Goal: Find specific page/section

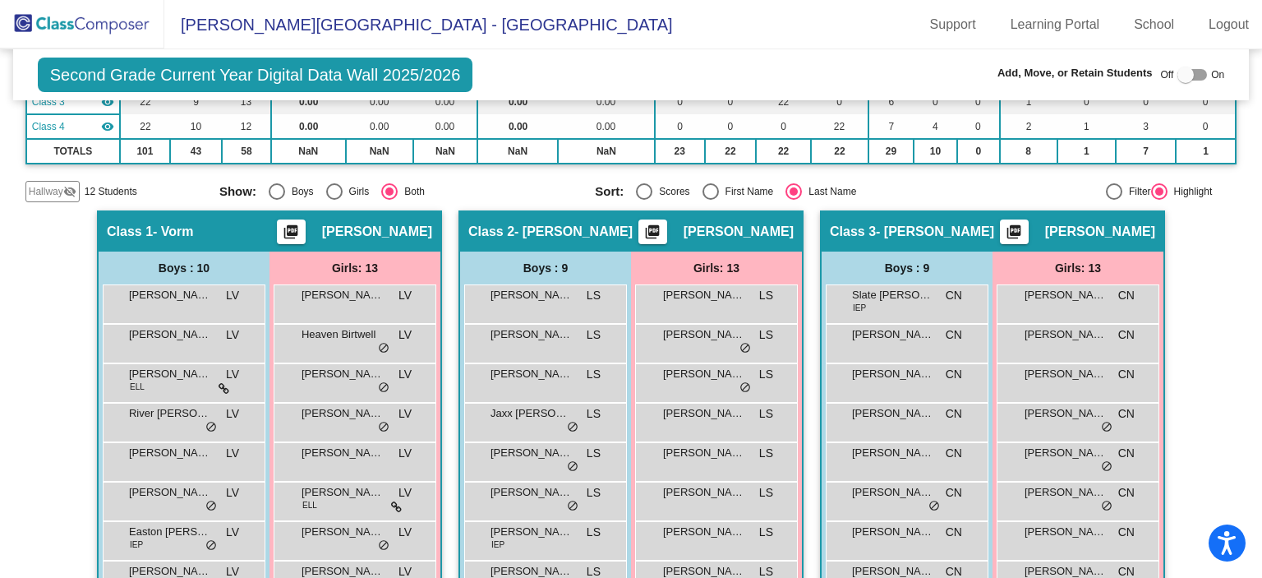
scroll to position [125, 0]
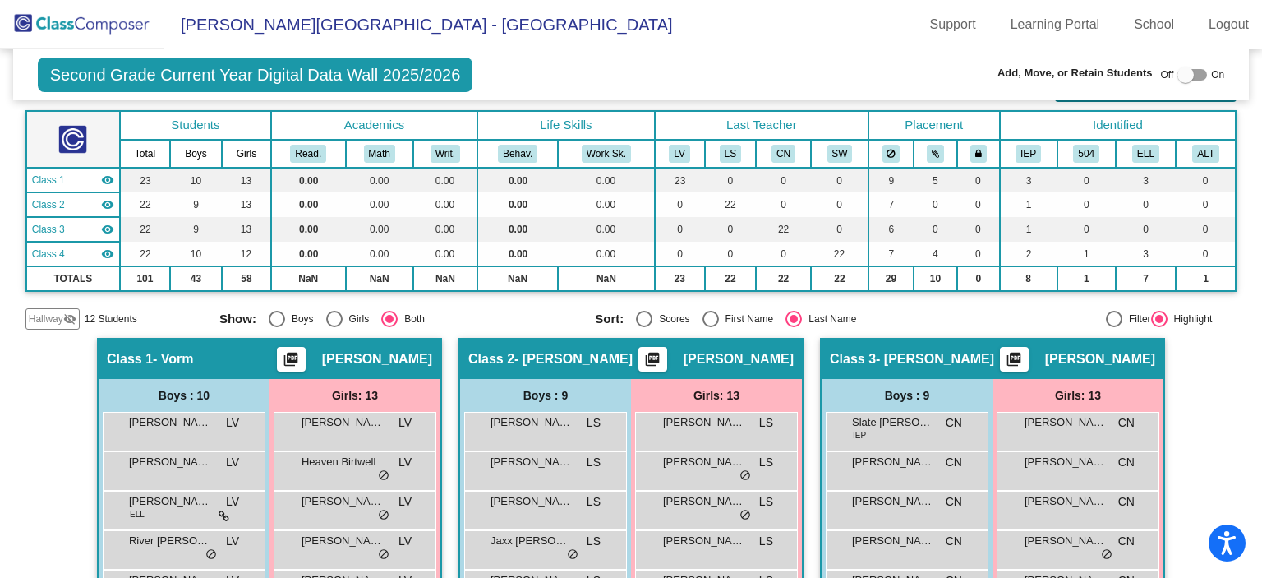
click at [61, 23] on img at bounding box center [82, 24] width 164 height 48
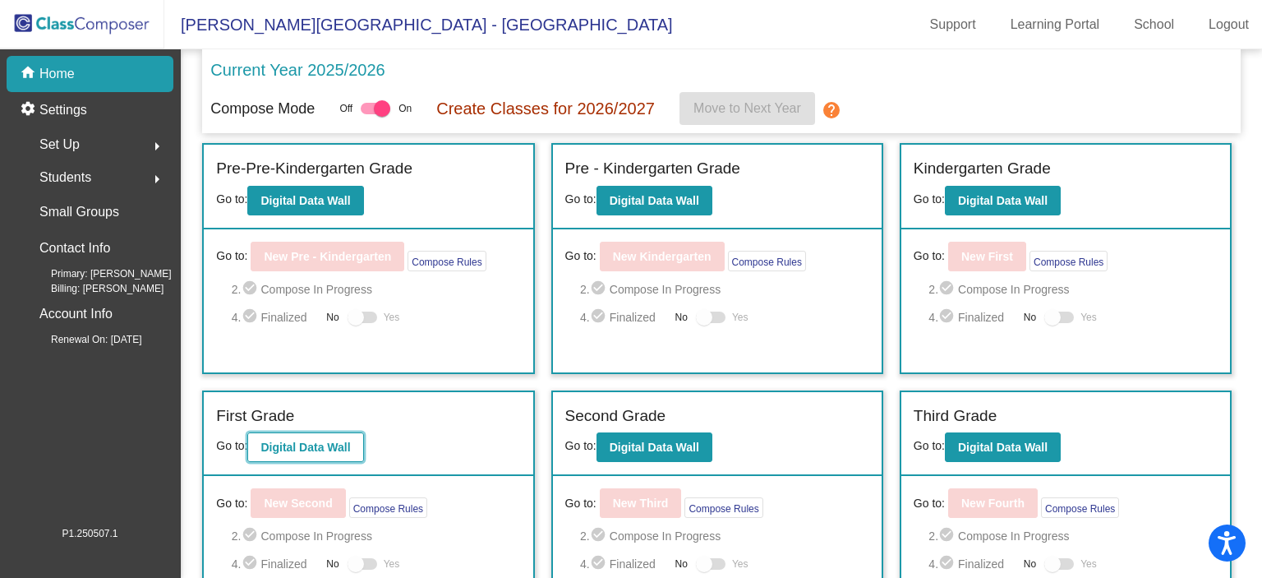
click at [350, 446] on b "Digital Data Wall" at bounding box center [305, 446] width 90 height 13
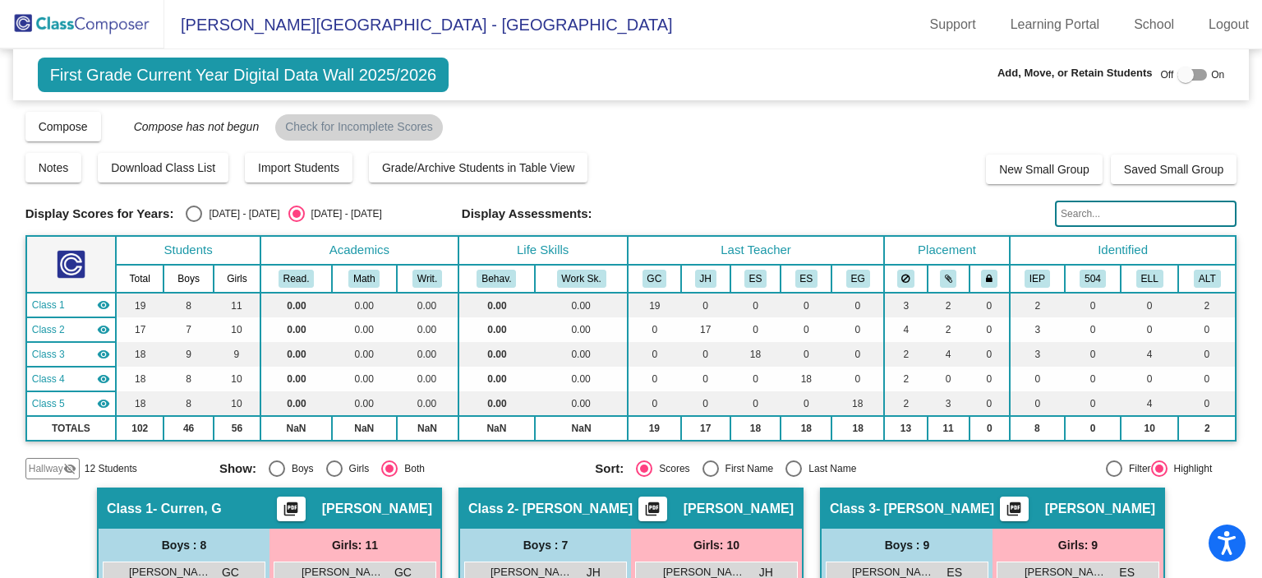
click at [148, 21] on img at bounding box center [82, 24] width 164 height 48
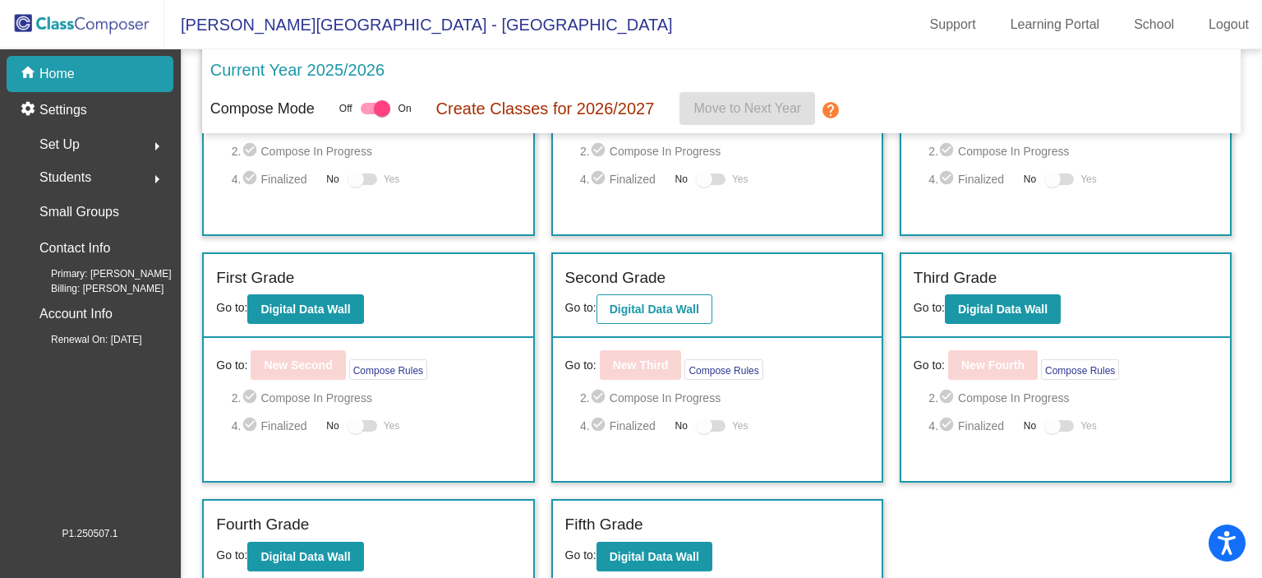
scroll to position [140, 0]
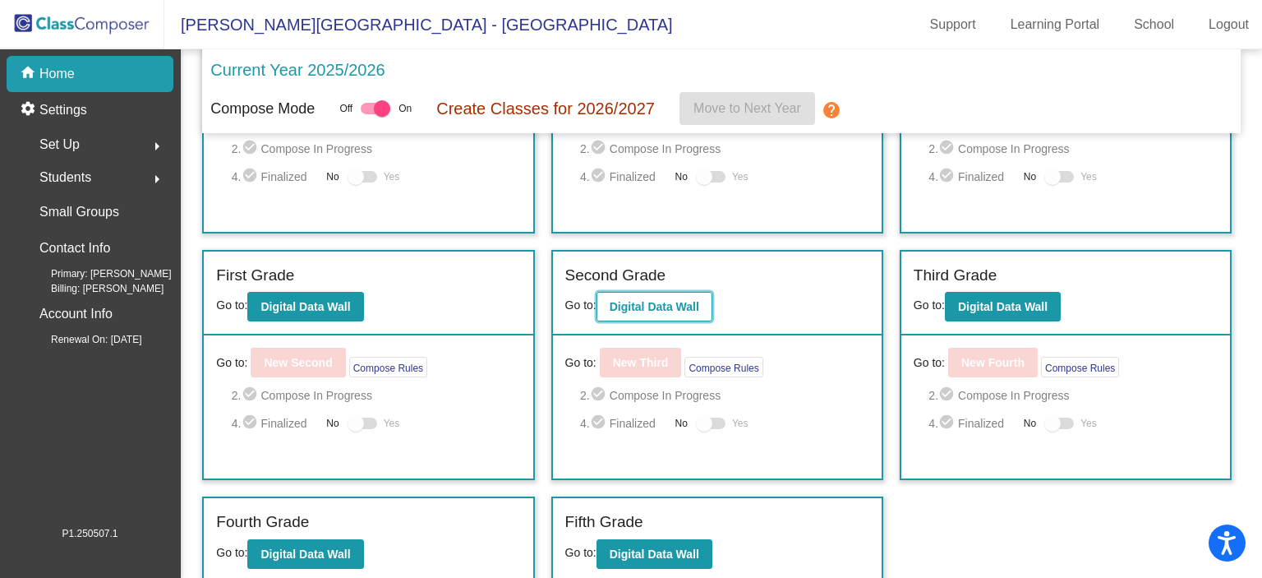
click at [651, 300] on b "Digital Data Wall" at bounding box center [655, 306] width 90 height 13
